Goal: Check status: Check status

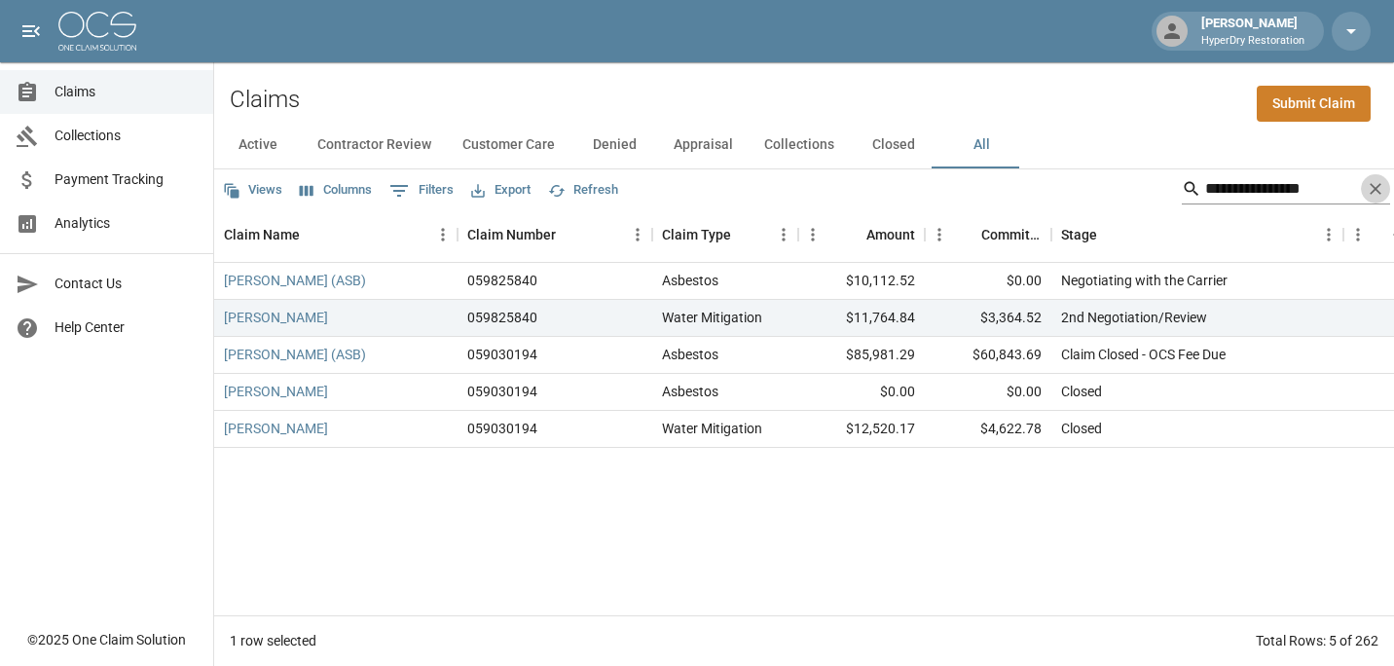
click at [1384, 189] on icon "Clear" at bounding box center [1375, 188] width 19 height 19
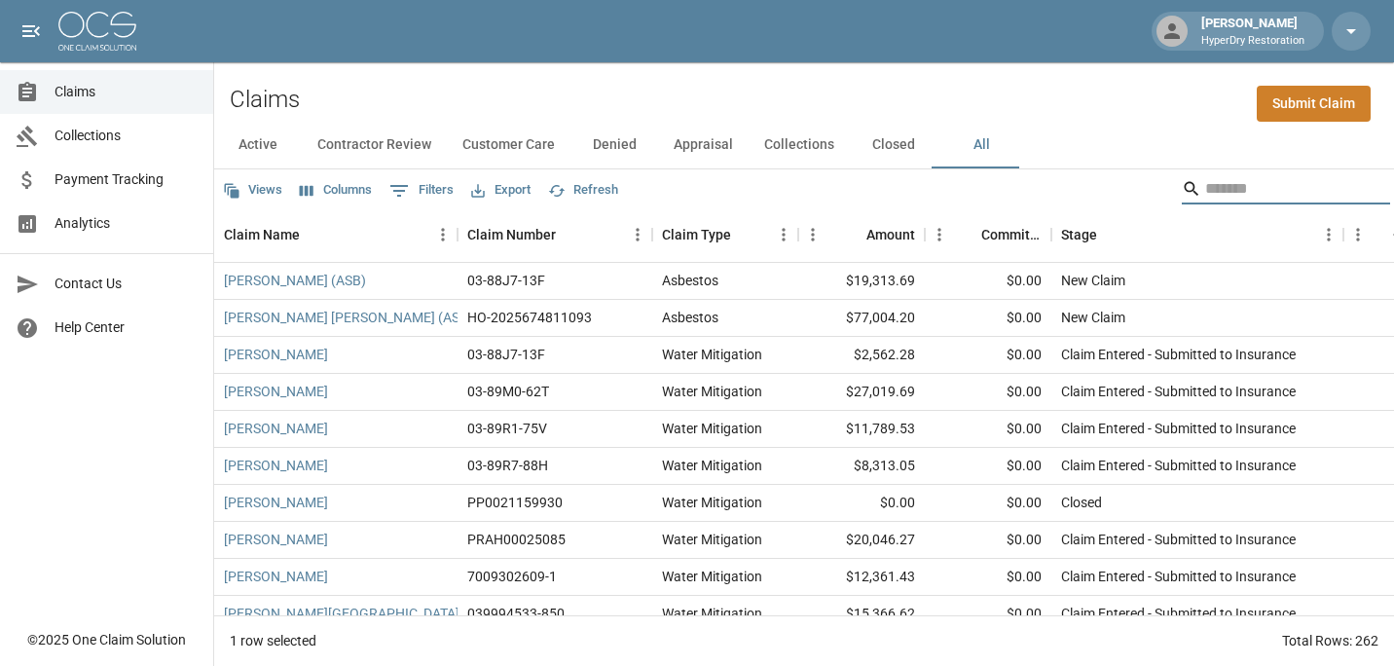
click at [1359, 198] on input "Search" at bounding box center [1283, 188] width 156 height 31
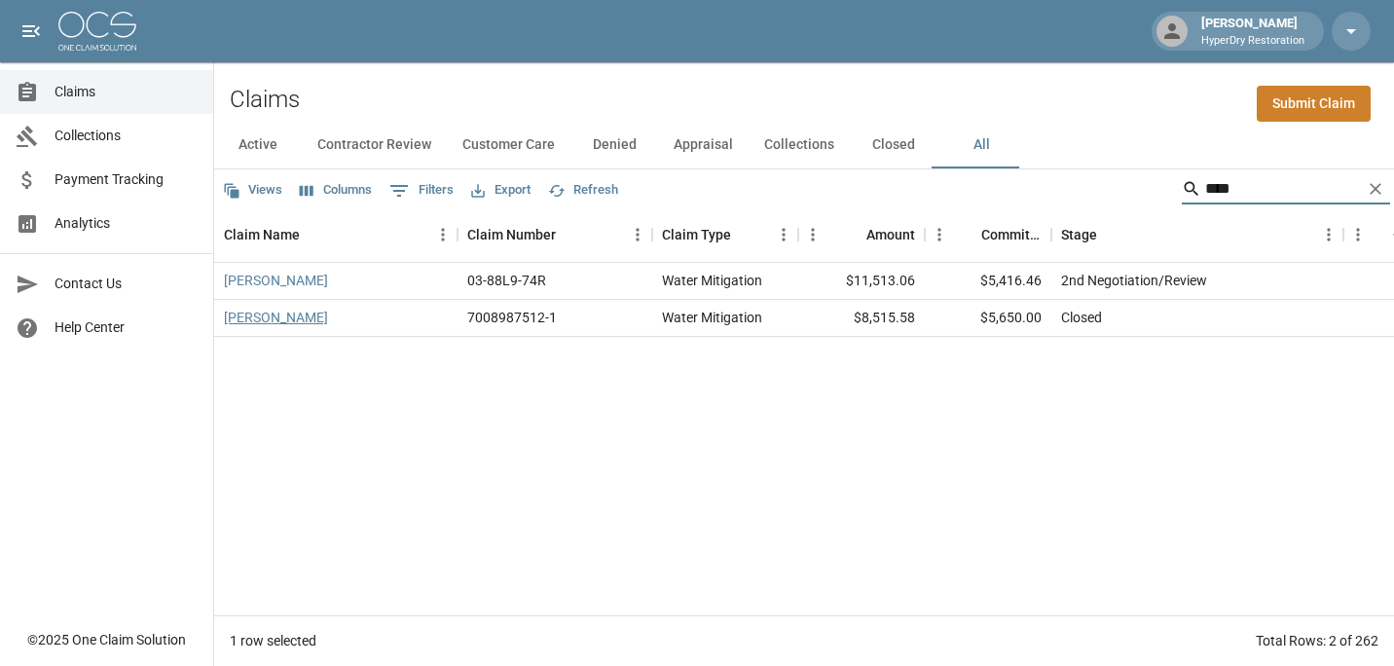
type input "****"
click at [277, 321] on link "[PERSON_NAME]" at bounding box center [276, 317] width 104 height 19
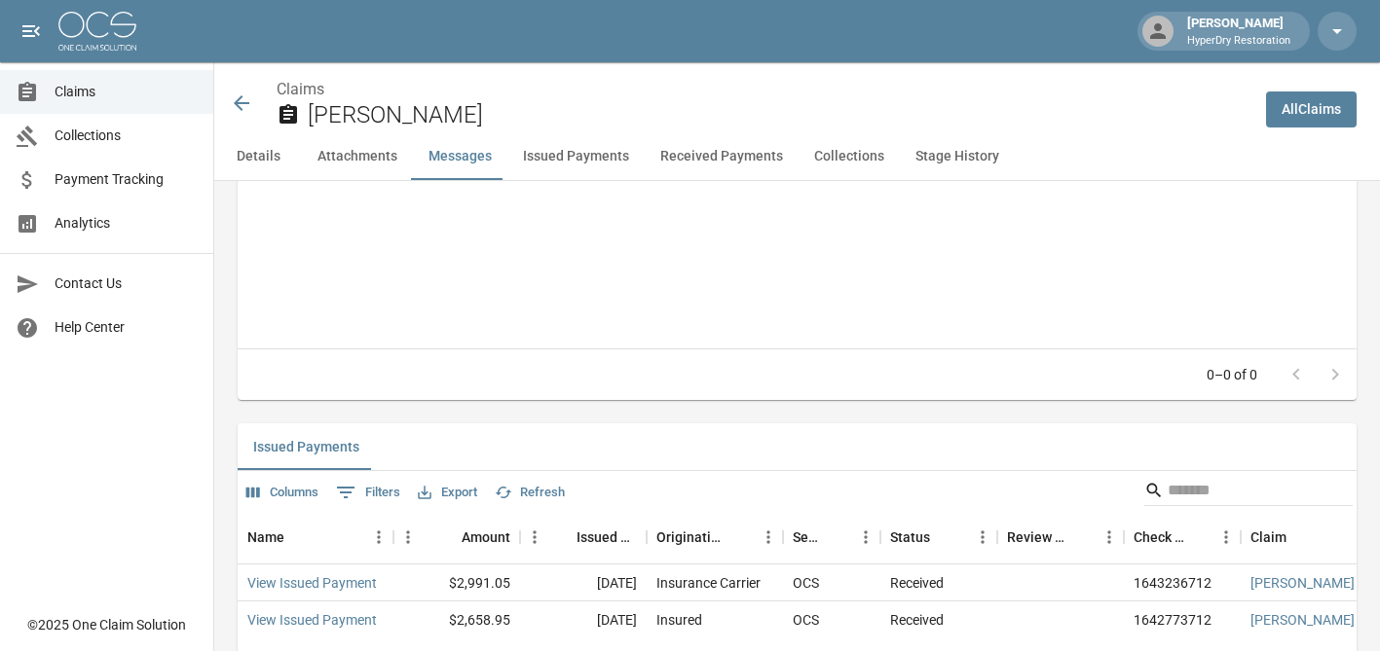
scroll to position [2272, 0]
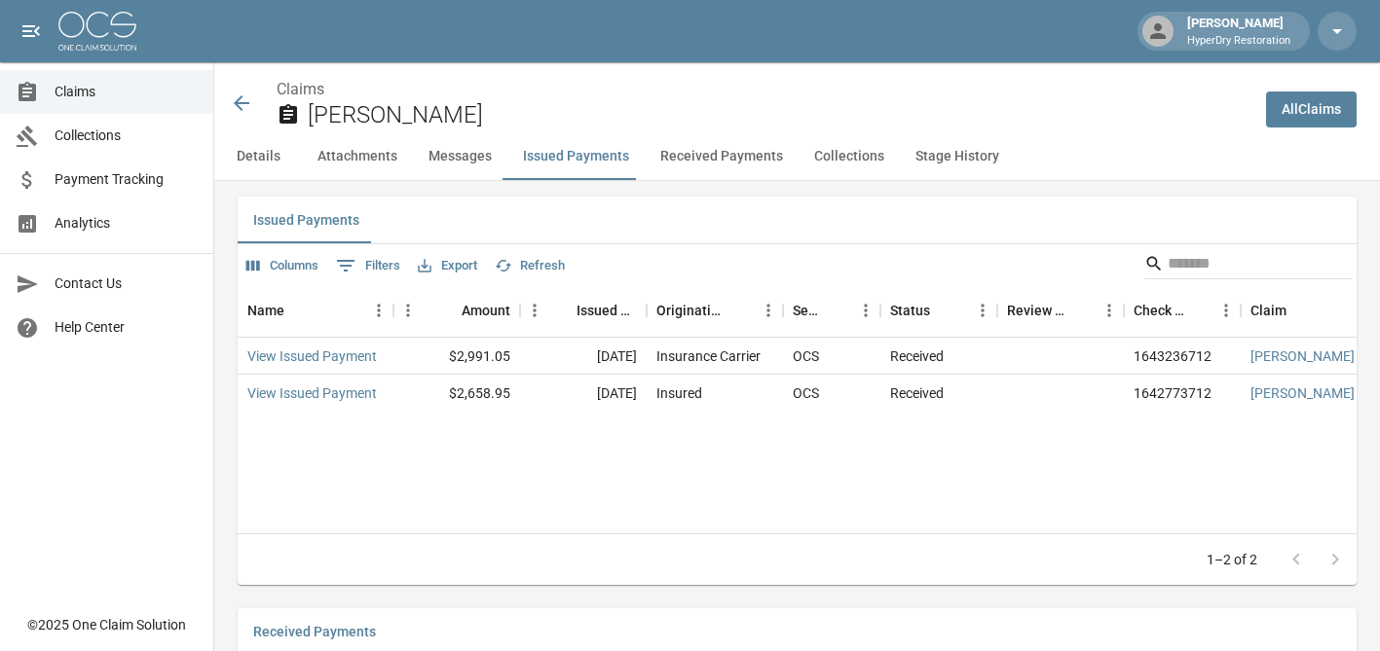
click at [727, 163] on button "Received Payments" at bounding box center [722, 156] width 154 height 47
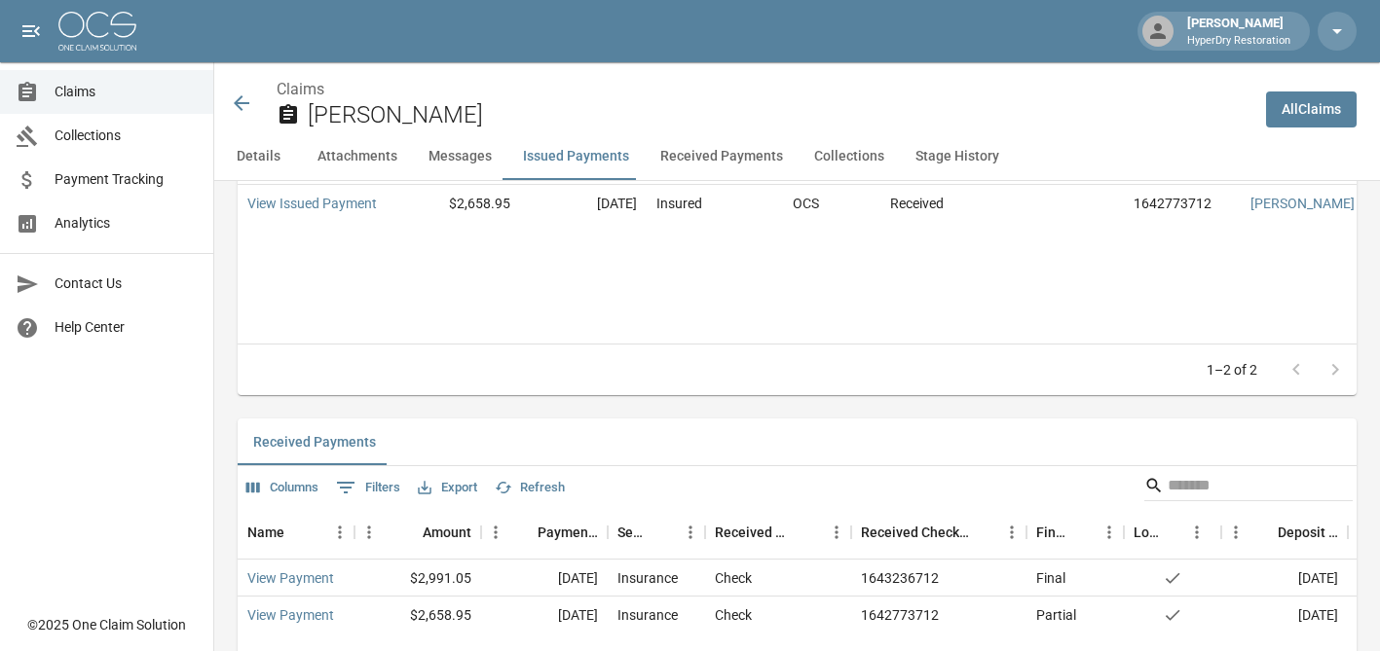
scroll to position [2638, 0]
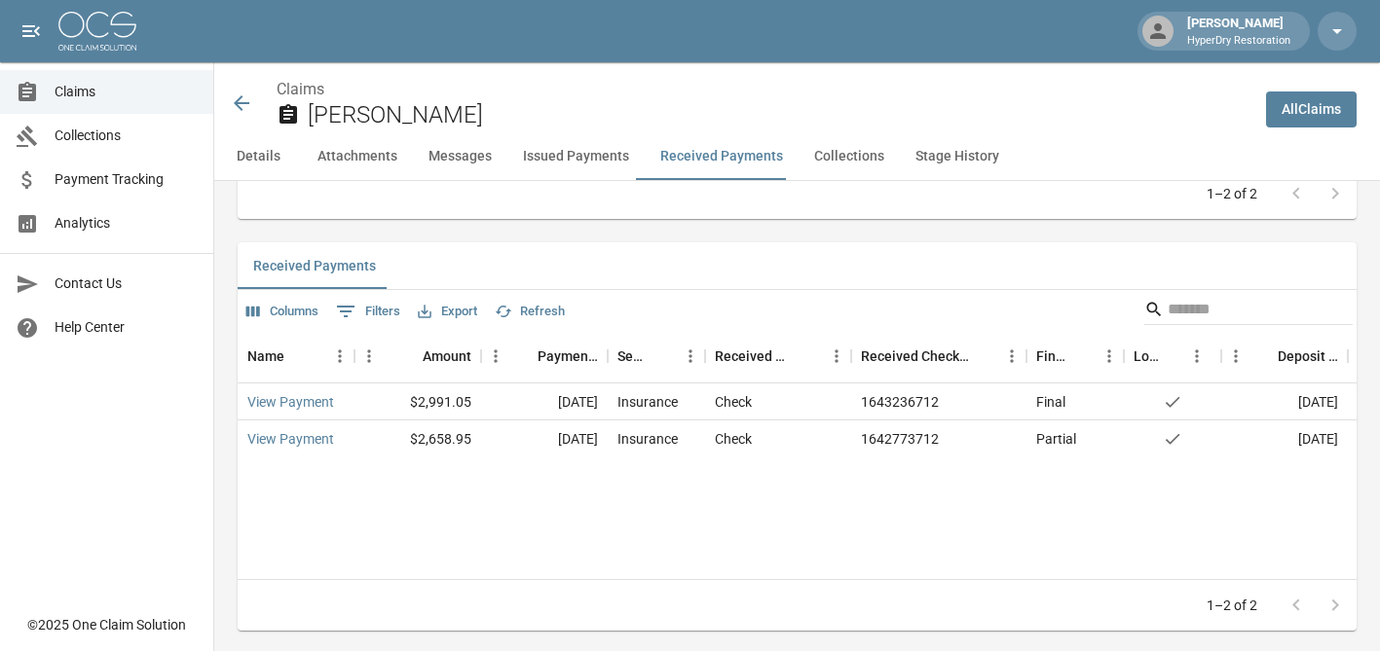
click at [243, 98] on icon at bounding box center [241, 103] width 23 height 23
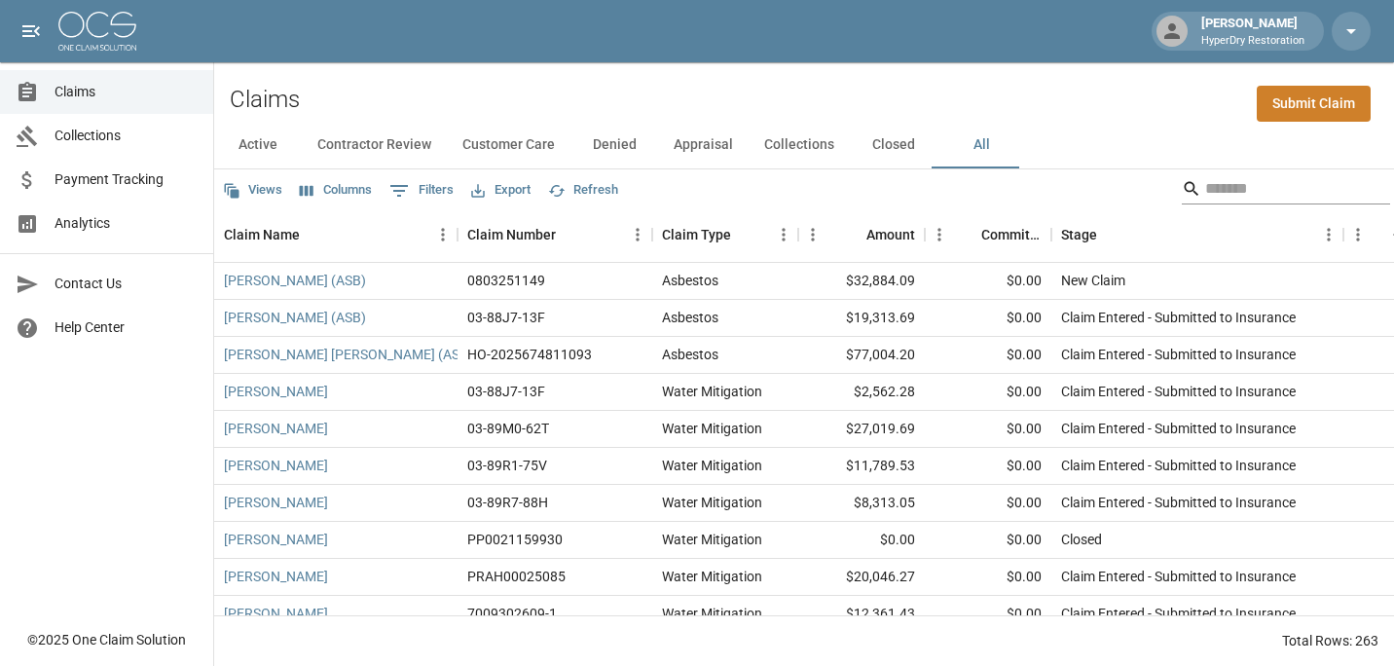
click at [1211, 196] on input "Search" at bounding box center [1283, 188] width 156 height 31
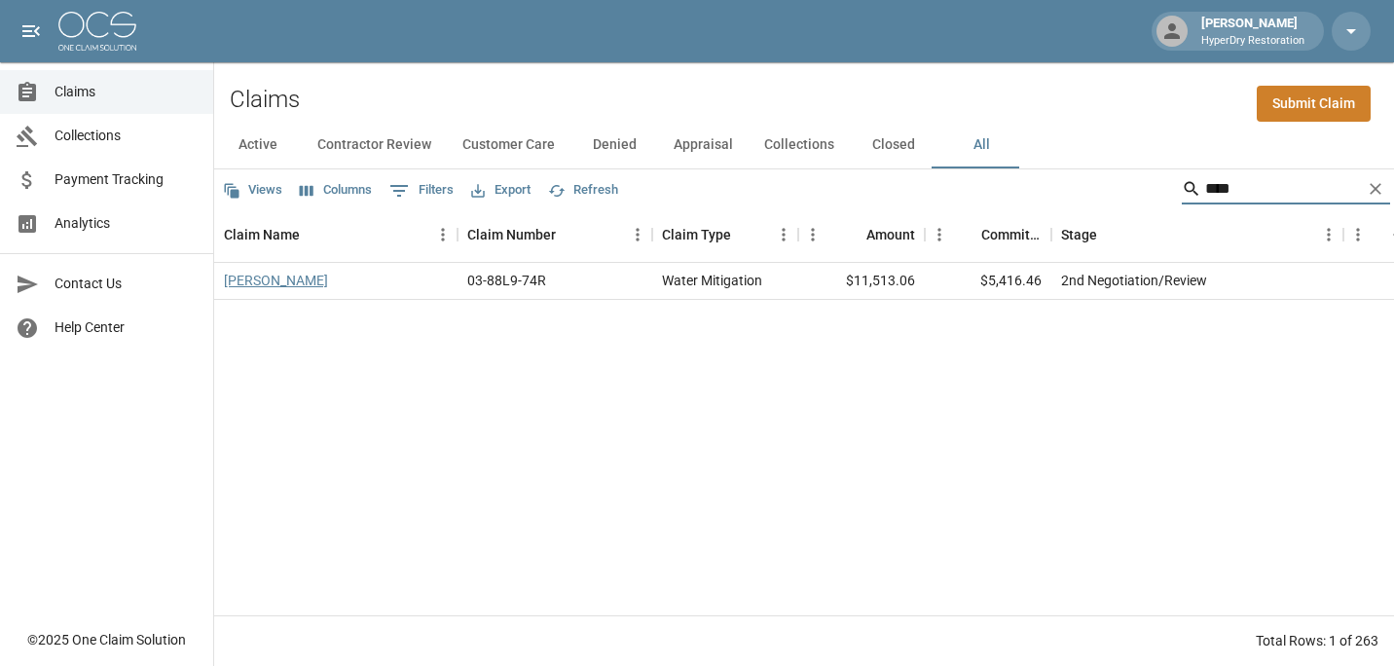
type input "****"
click at [240, 272] on link "[PERSON_NAME]" at bounding box center [276, 280] width 104 height 19
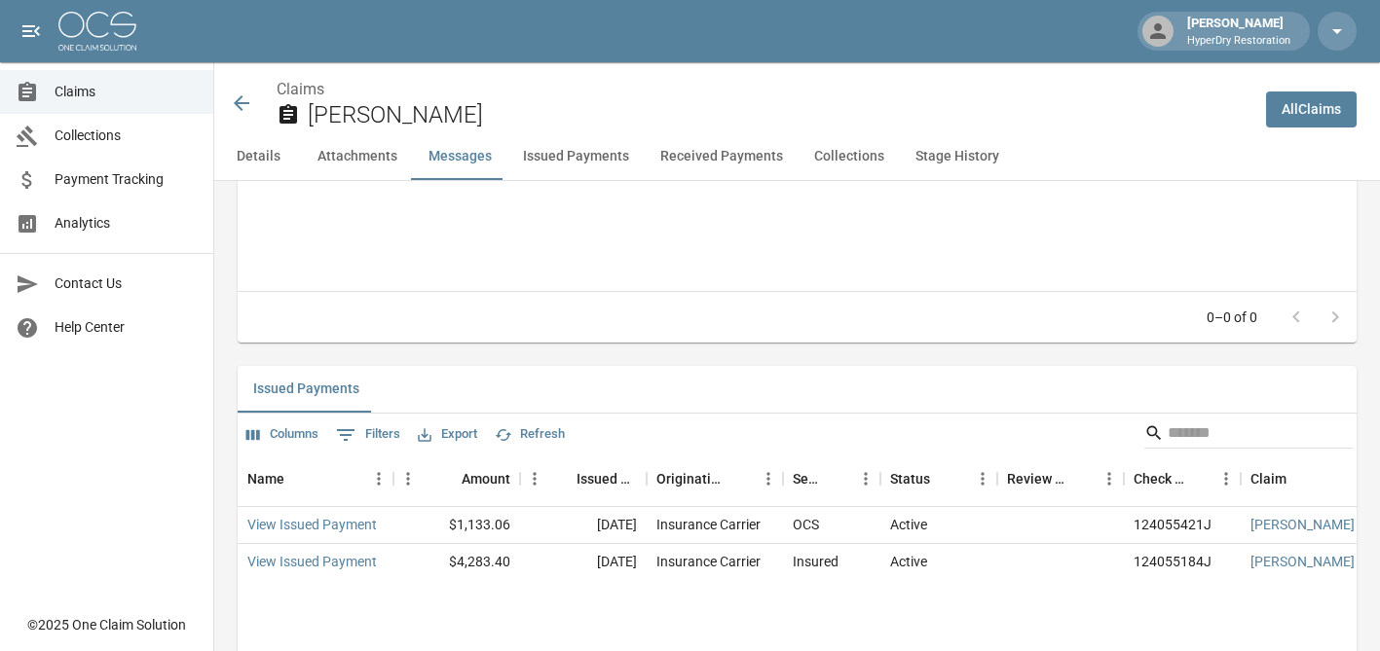
scroll to position [1817, 0]
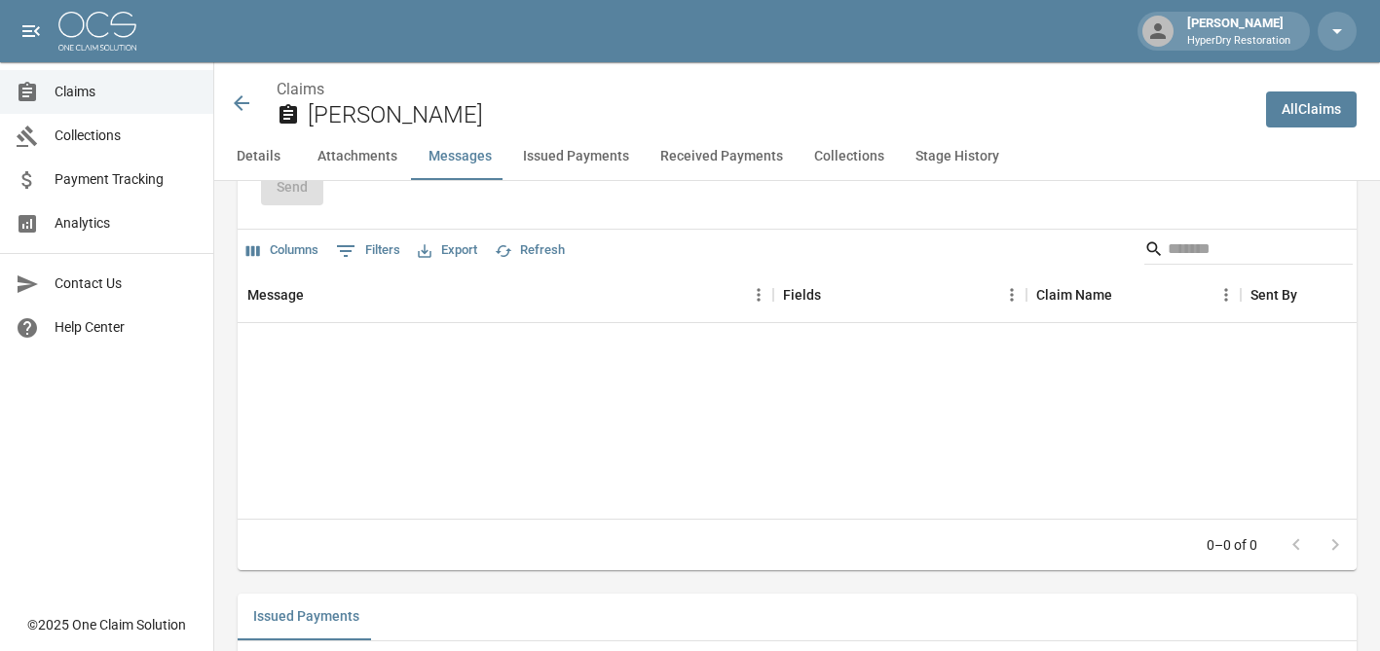
click at [251, 99] on icon at bounding box center [241, 103] width 23 height 23
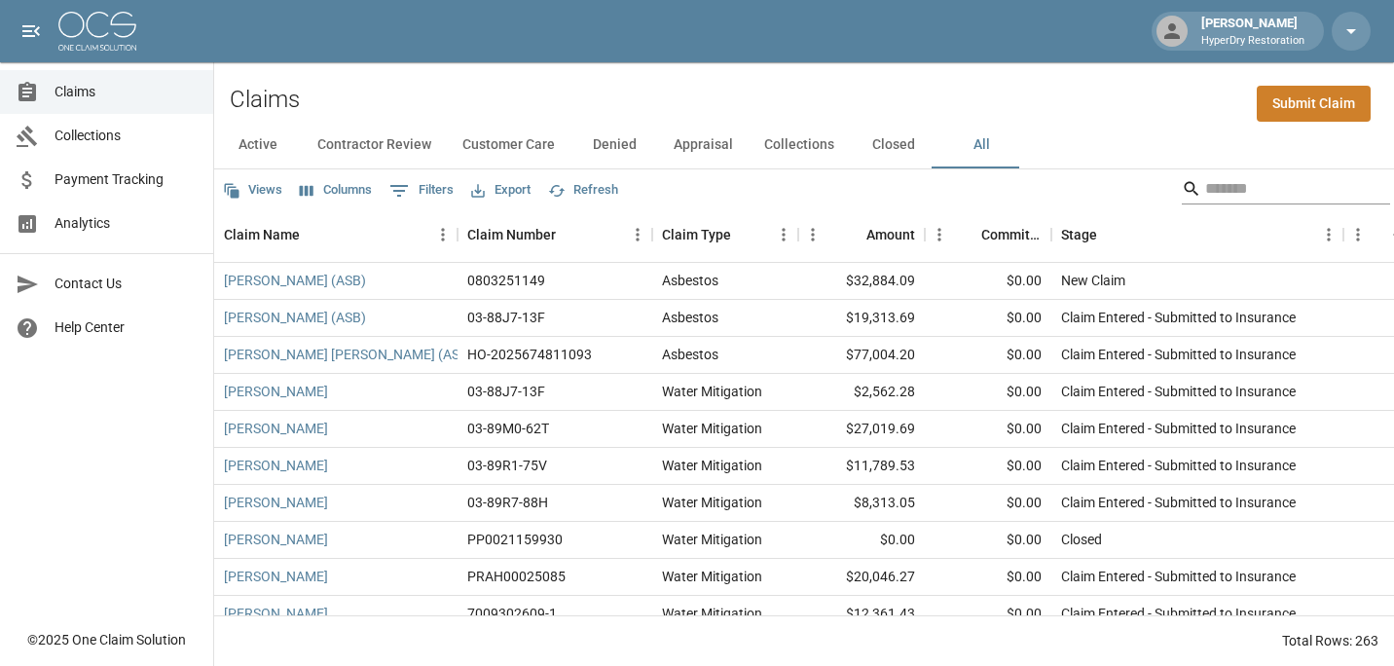
click at [1206, 189] on input "Search" at bounding box center [1283, 188] width 156 height 31
type input "*"
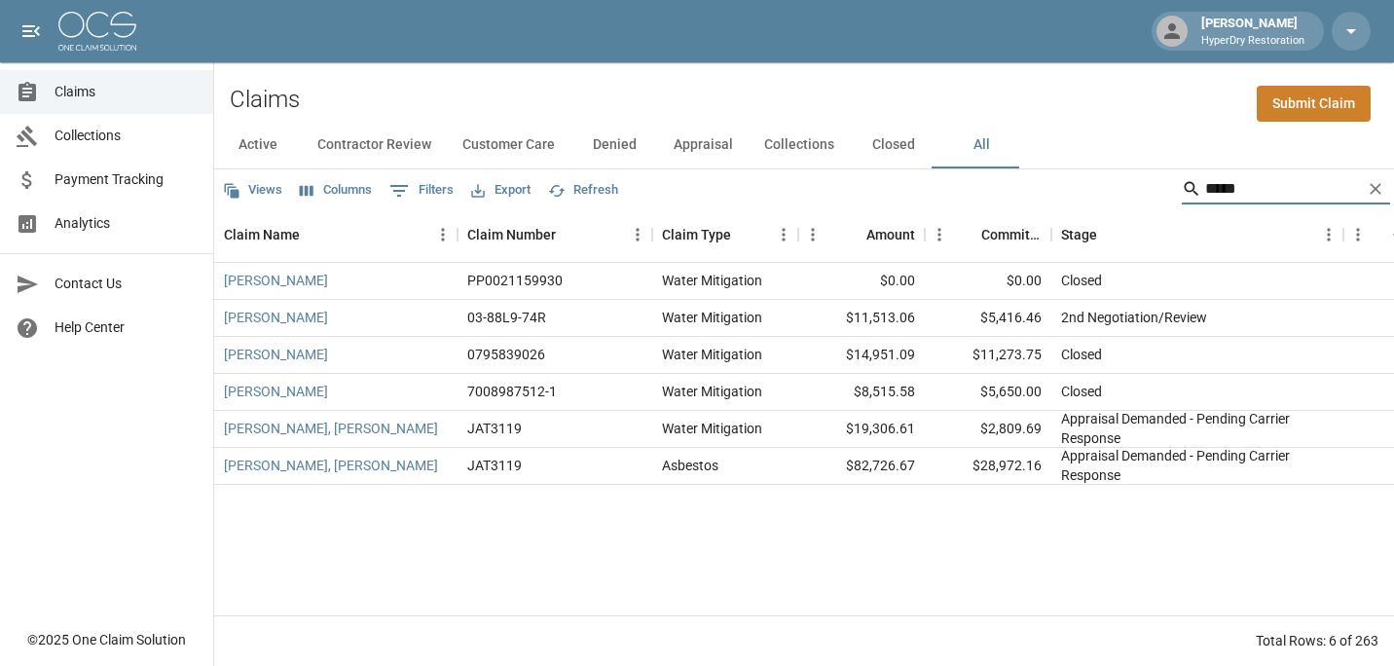
type input "******"
